Goal: Information Seeking & Learning: Learn about a topic

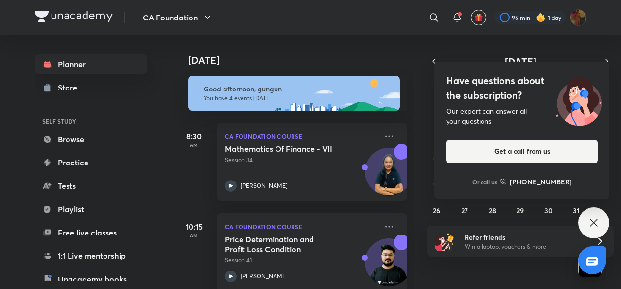
click at [591, 219] on icon at bounding box center [594, 223] width 12 height 12
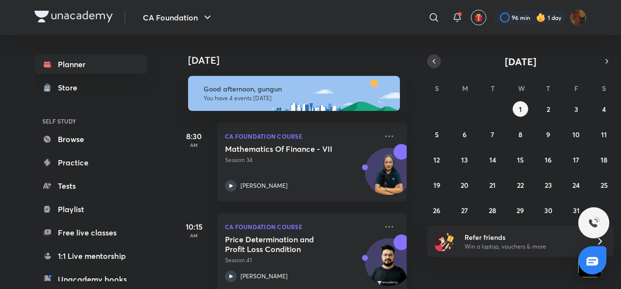
click at [436, 63] on icon "button" at bounding box center [434, 61] width 8 height 9
click at [495, 210] on abbr "30" at bounding box center [492, 210] width 8 height 9
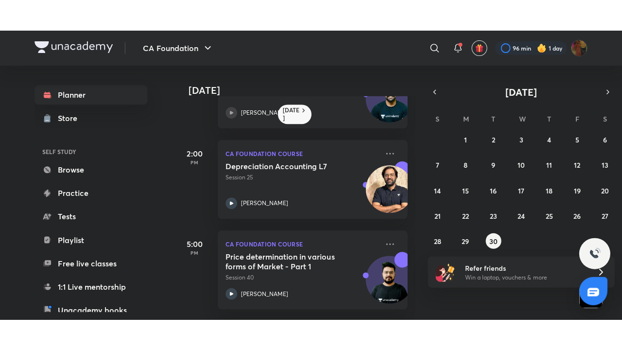
scroll to position [279, 0]
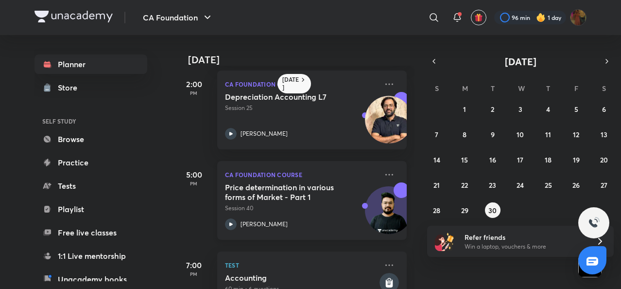
click at [233, 223] on icon at bounding box center [231, 224] width 12 height 12
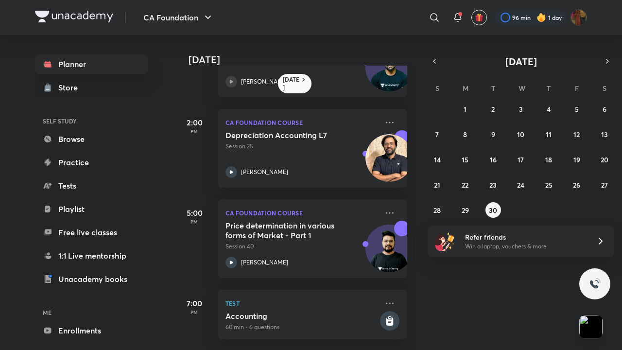
scroll to position [247, 0]
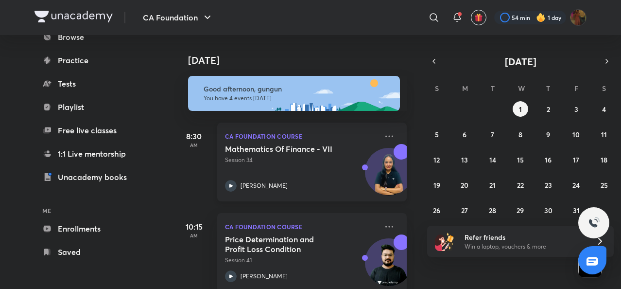
scroll to position [173, 0]
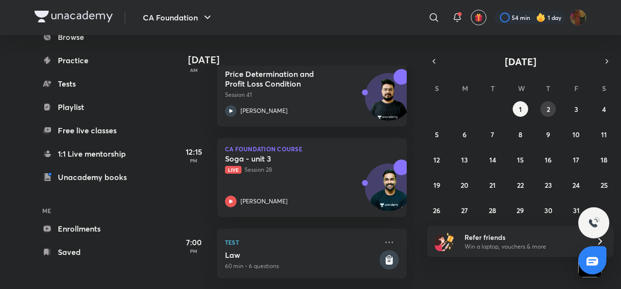
click at [544, 107] on button "2" at bounding box center [548, 109] width 16 height 16
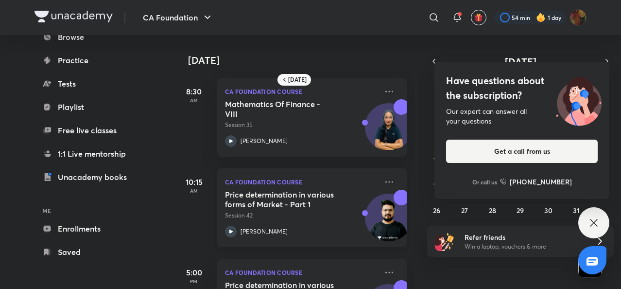
scroll to position [128, 0]
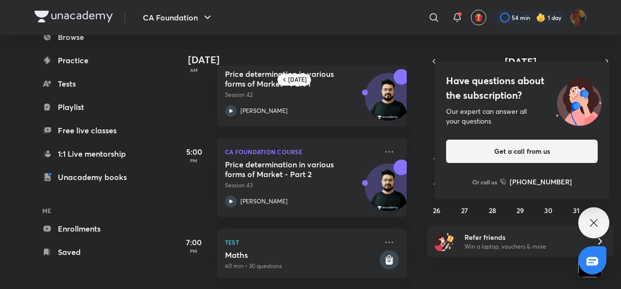
click at [591, 219] on icon at bounding box center [594, 223] width 12 height 12
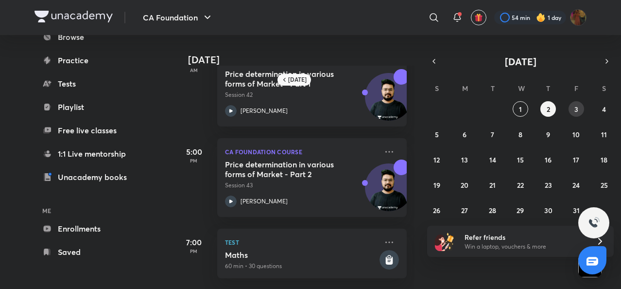
click at [576, 111] on abbr "3" at bounding box center [577, 109] width 4 height 9
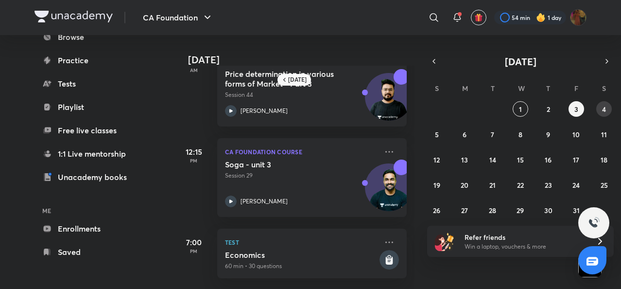
click at [600, 111] on button "4" at bounding box center [604, 109] width 16 height 16
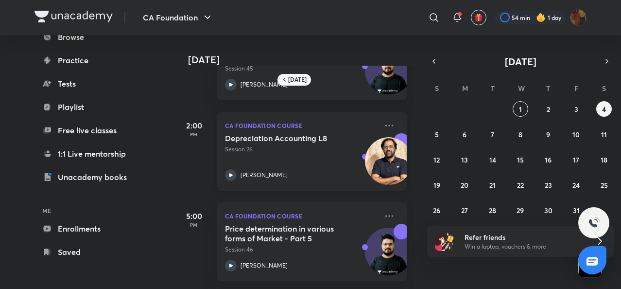
scroll to position [0, 0]
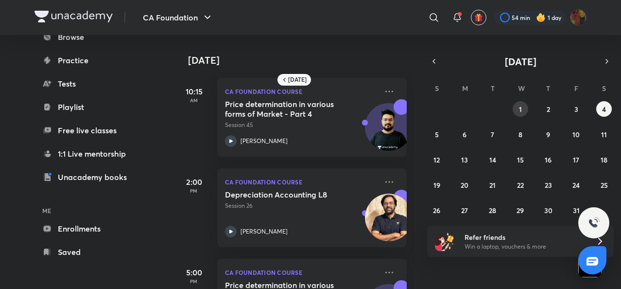
click at [523, 110] on button "1" at bounding box center [521, 109] width 16 height 16
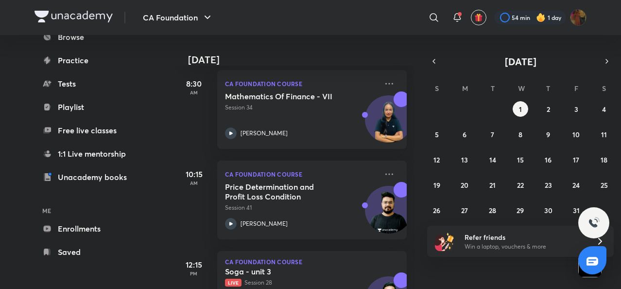
scroll to position [53, 0]
click at [550, 114] on button "2" at bounding box center [548, 109] width 16 height 16
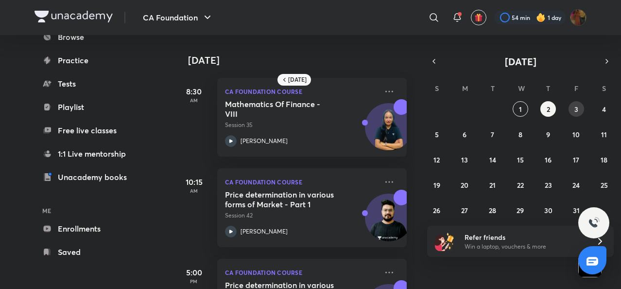
click at [575, 106] on abbr "3" at bounding box center [577, 109] width 4 height 9
click at [517, 108] on button "1" at bounding box center [521, 109] width 16 height 16
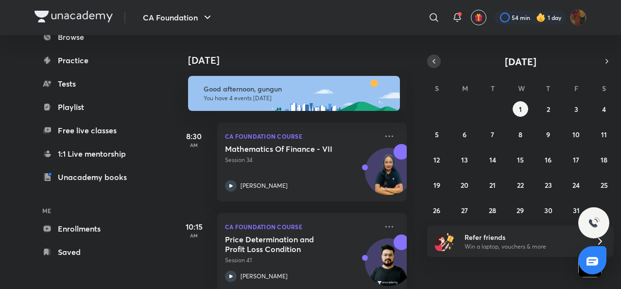
click at [436, 63] on icon "button" at bounding box center [434, 61] width 8 height 9
click at [493, 207] on abbr "30" at bounding box center [492, 210] width 8 height 9
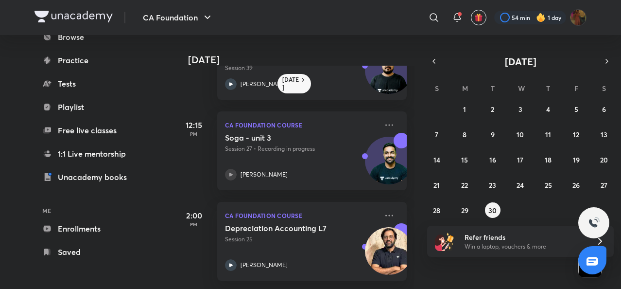
scroll to position [136, 0]
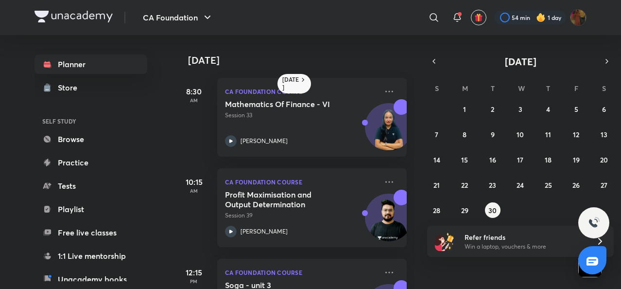
scroll to position [102, 0]
